Goal: Task Accomplishment & Management: Use online tool/utility

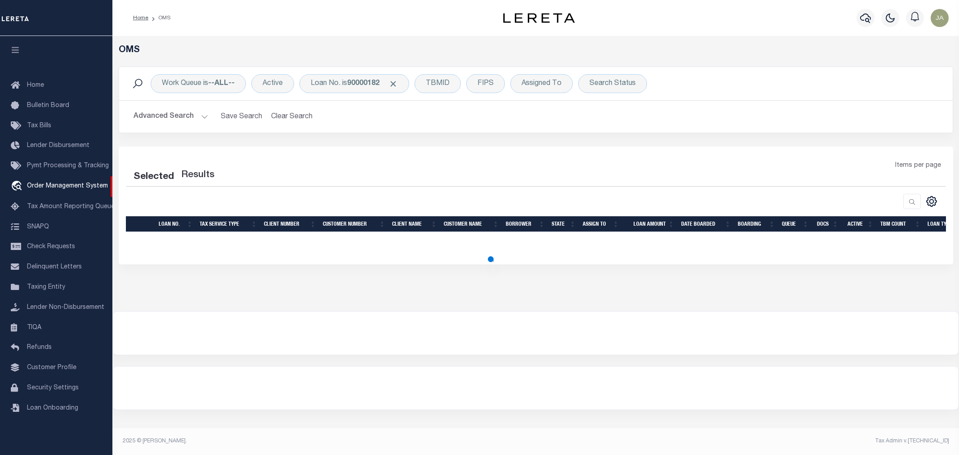
select select "200"
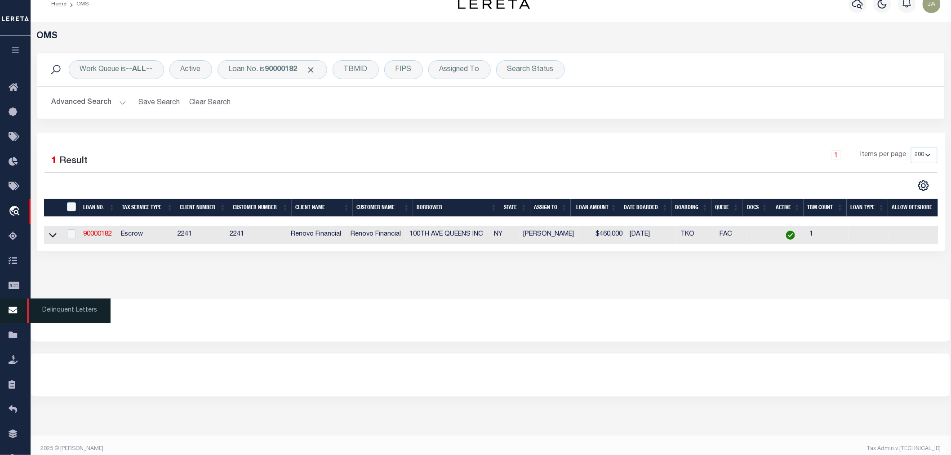
scroll to position [21, 0]
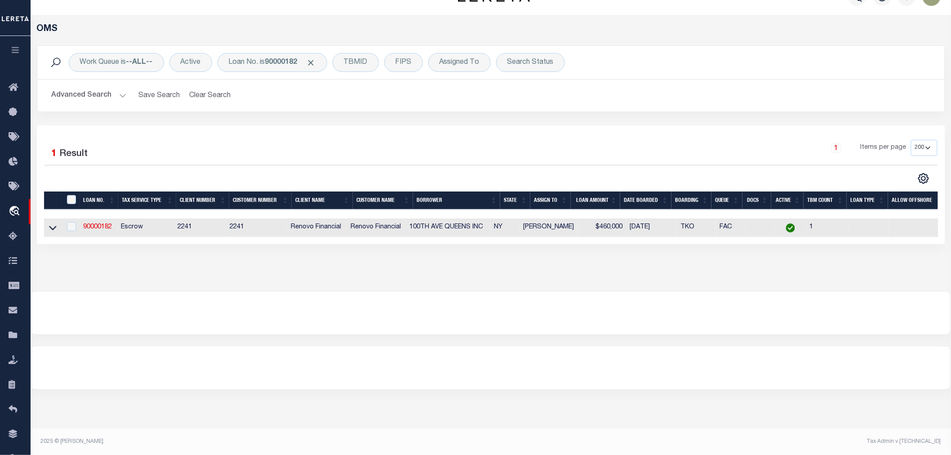
click at [19, 44] on button "button" at bounding box center [15, 51] width 31 height 31
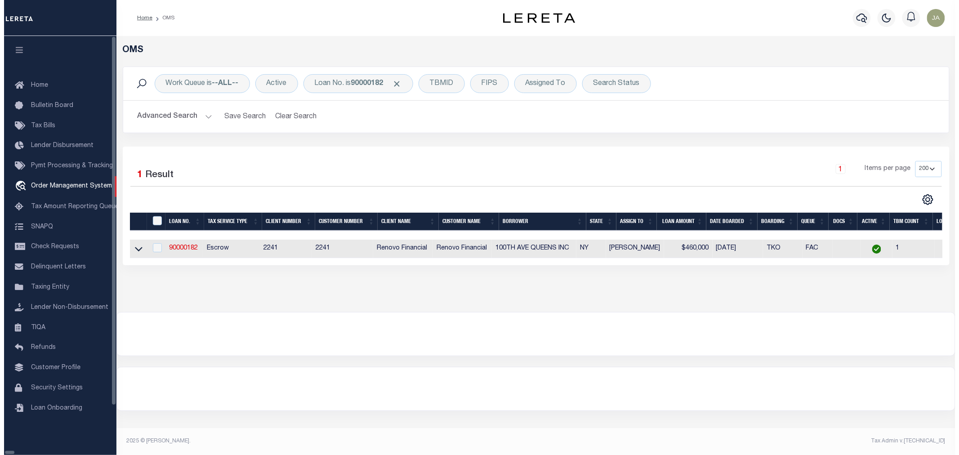
scroll to position [0, 0]
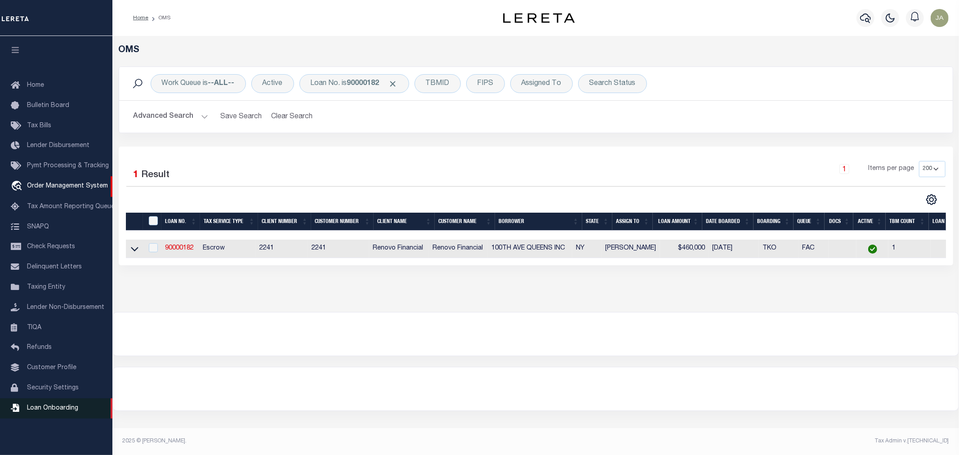
click at [24, 414] on icon at bounding box center [18, 408] width 14 height 11
